Goal: Information Seeking & Learning: Learn about a topic

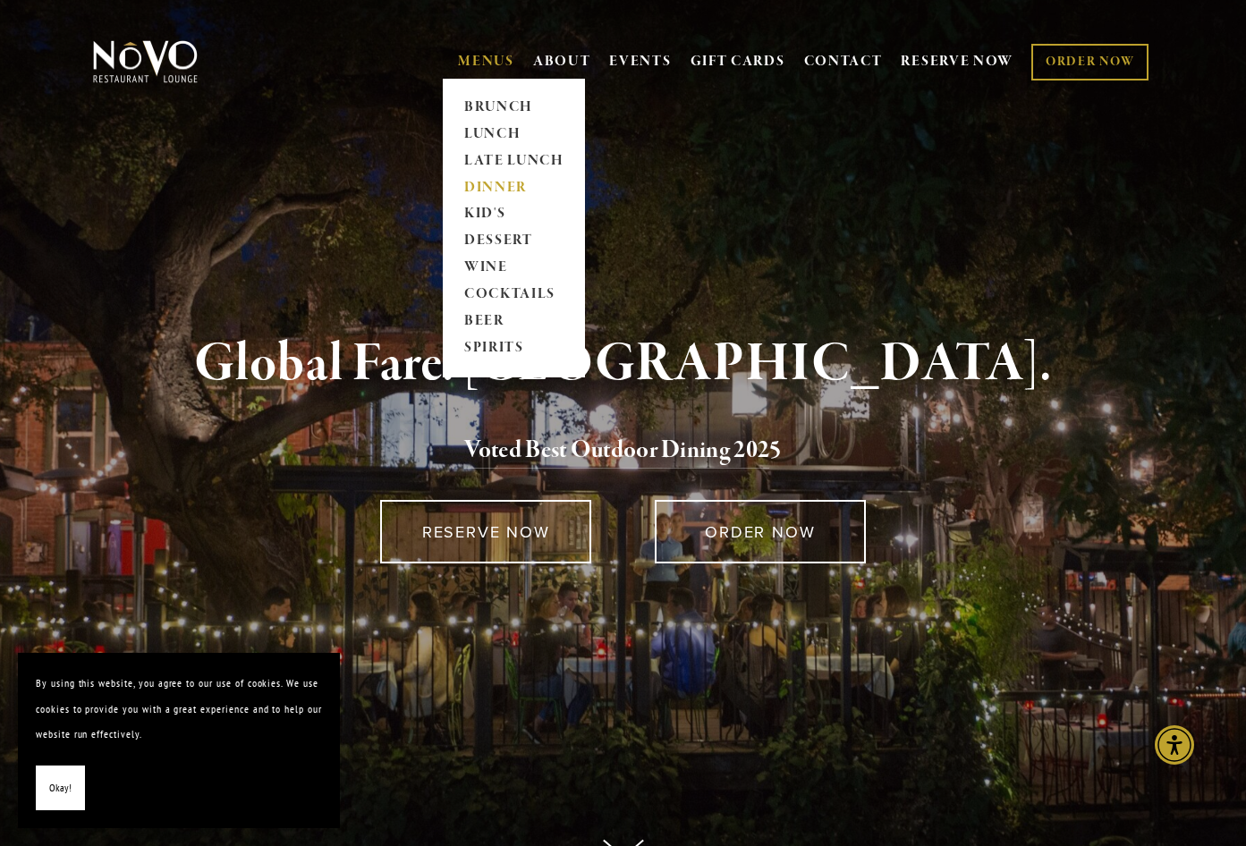
click at [503, 186] on link "DINNER" at bounding box center [514, 187] width 112 height 27
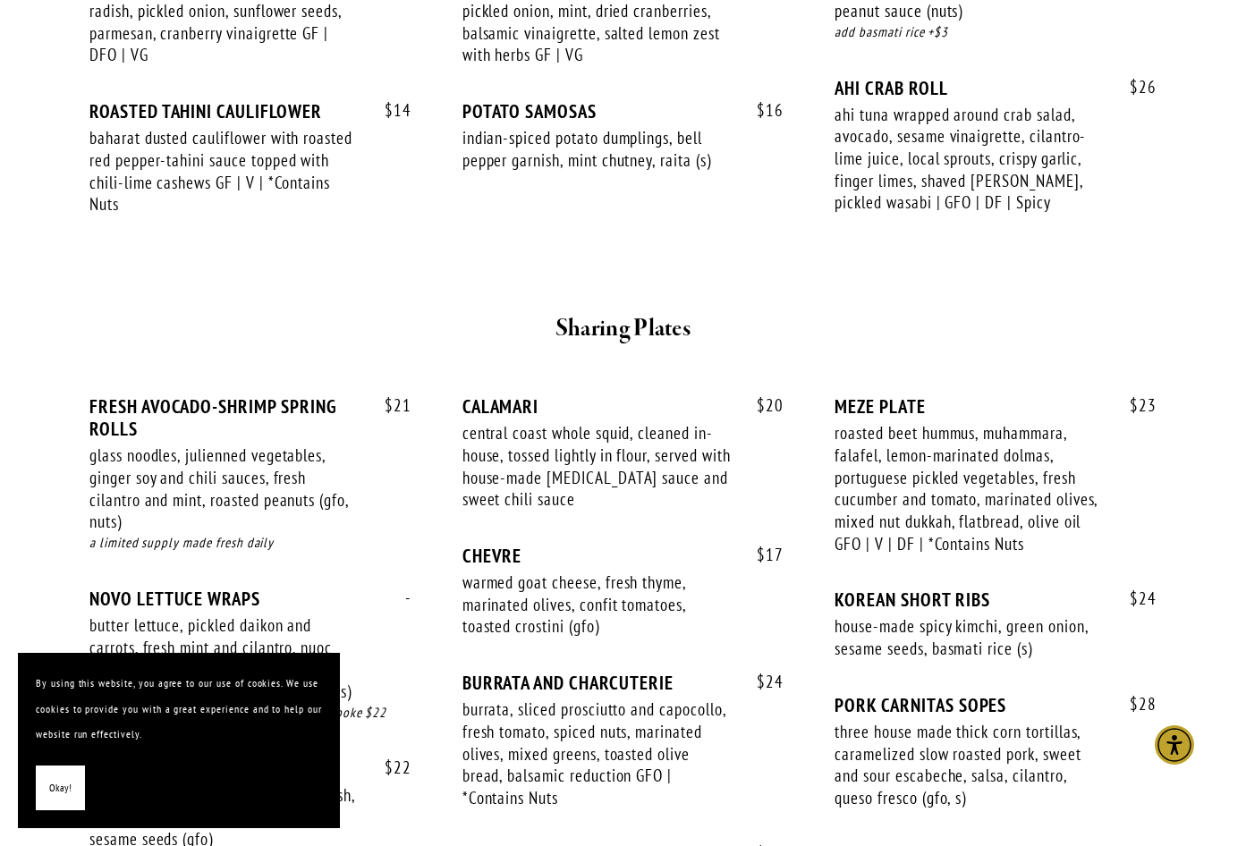
scroll to position [447, 0]
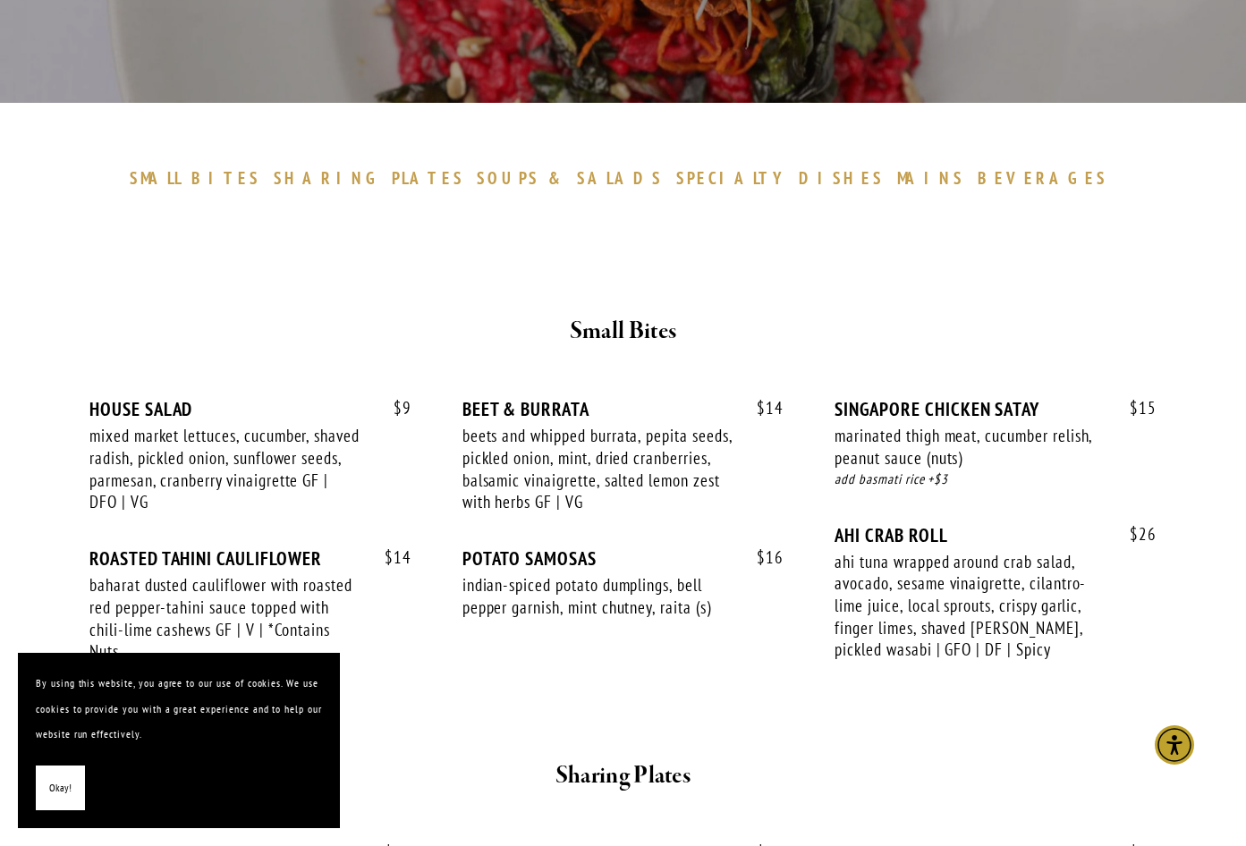
click at [715, 182] on span "SPECIALTY" at bounding box center [733, 177] width 115 height 21
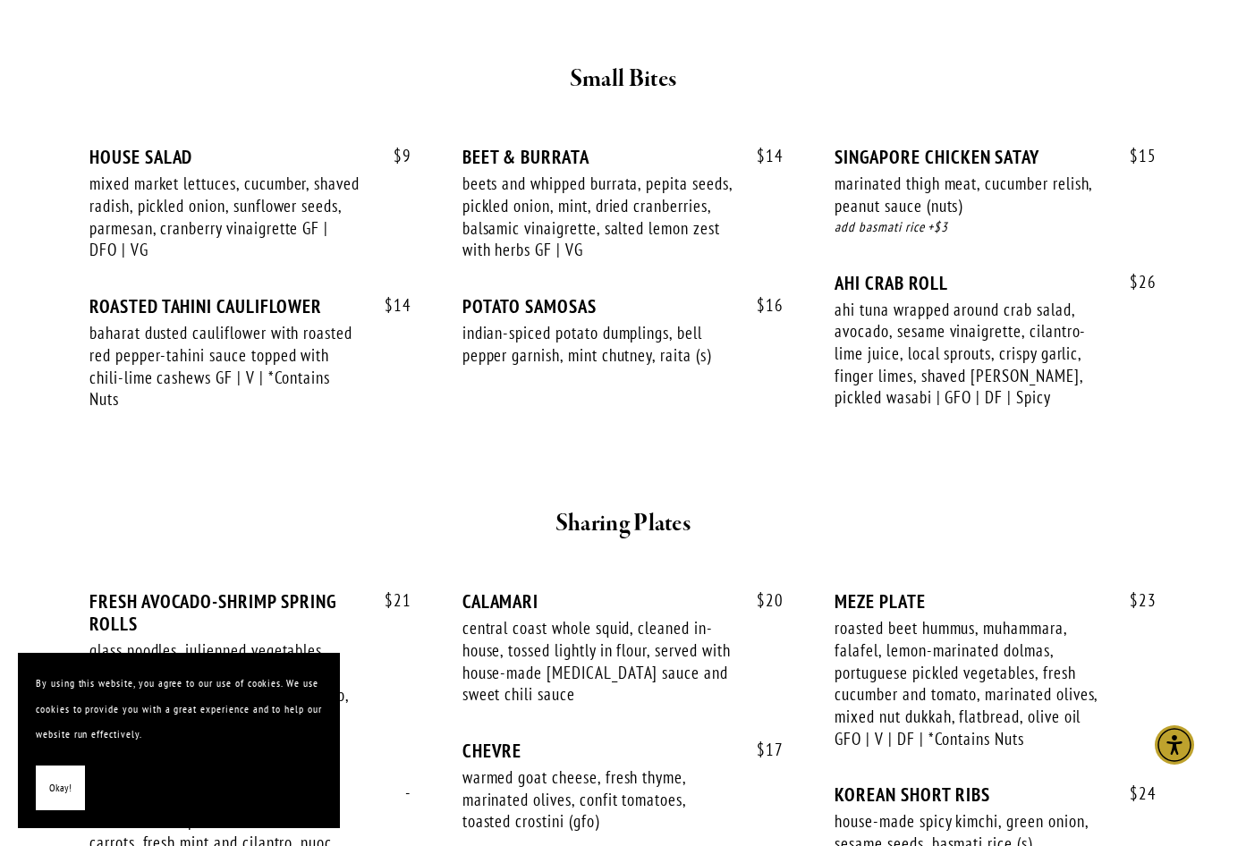
scroll to position [163, 0]
